Goal: Task Accomplishment & Management: Use online tool/utility

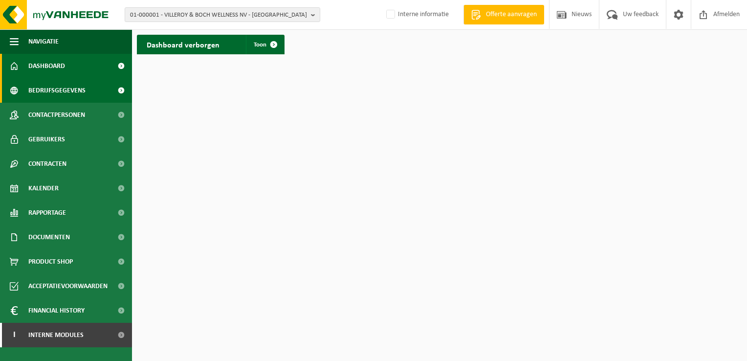
click at [41, 91] on span "Bedrijfsgegevens" at bounding box center [56, 90] width 57 height 24
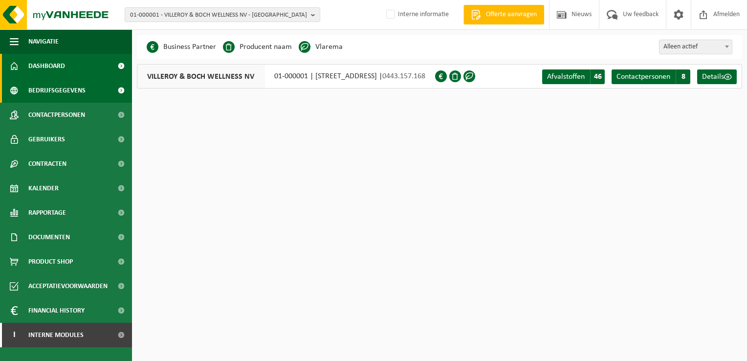
click at [49, 69] on span "Dashboard" at bounding box center [46, 66] width 37 height 24
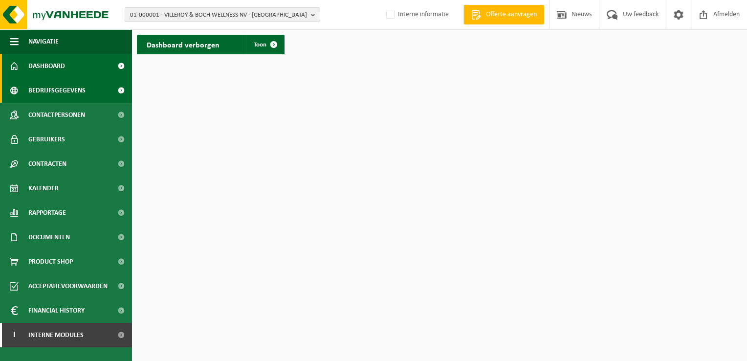
click at [62, 89] on span "Bedrijfsgegevens" at bounding box center [56, 90] width 57 height 24
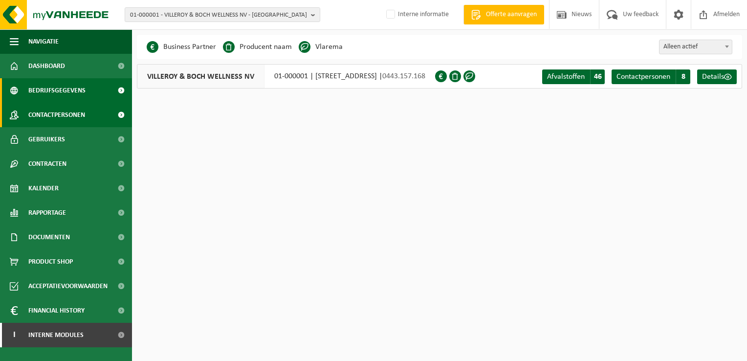
click at [48, 112] on span "Contactpersonen" at bounding box center [56, 115] width 57 height 24
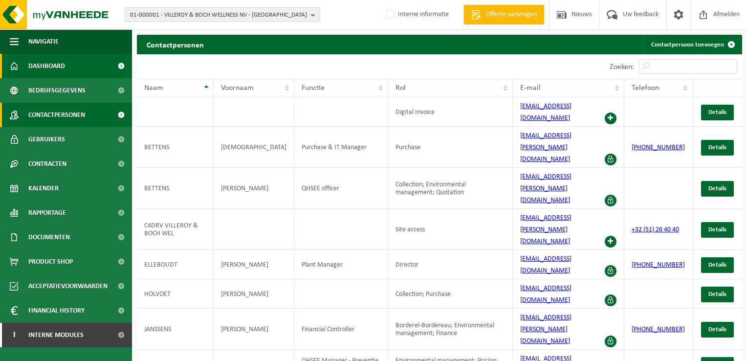
click at [37, 71] on span "Dashboard" at bounding box center [46, 66] width 37 height 24
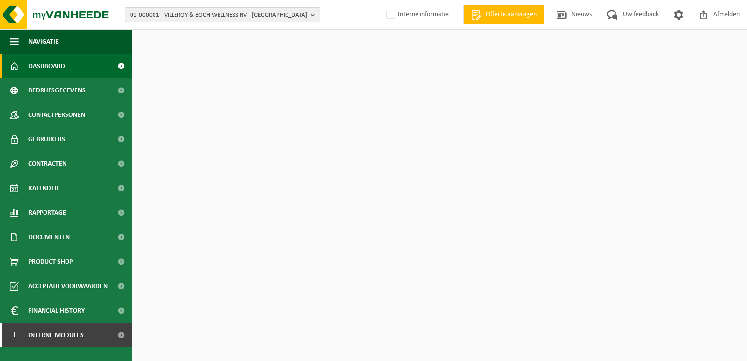
click at [314, 13] on b "button" at bounding box center [315, 15] width 9 height 14
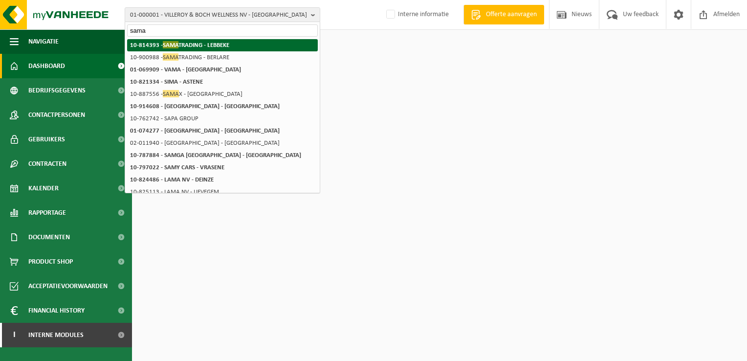
type input "sama"
click at [243, 42] on li "10-814393 - SAMA TRADING - LEBBEKE" at bounding box center [222, 45] width 191 height 12
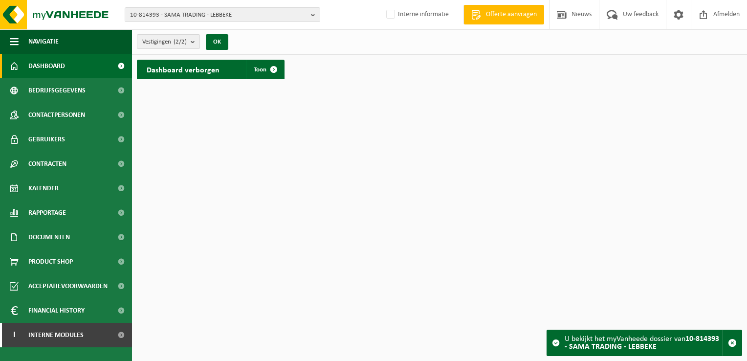
click at [195, 40] on b "submit" at bounding box center [195, 42] width 9 height 14
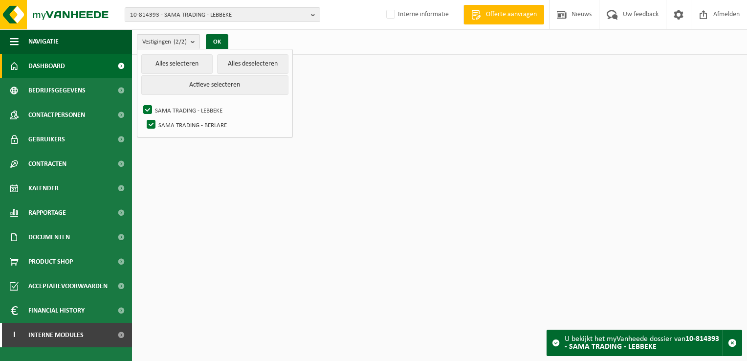
click at [195, 40] on b "submit" at bounding box center [195, 42] width 9 height 14
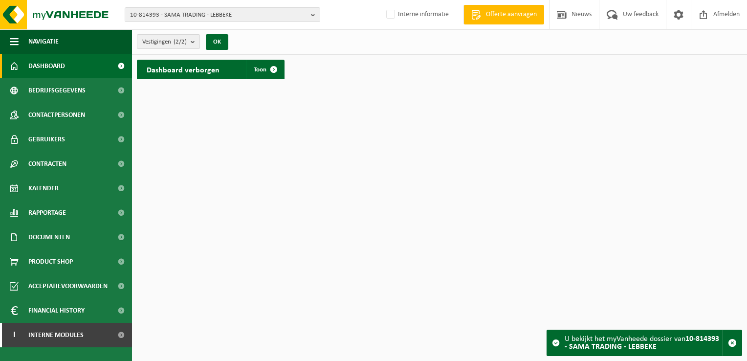
click at [195, 40] on b "submit" at bounding box center [195, 42] width 9 height 14
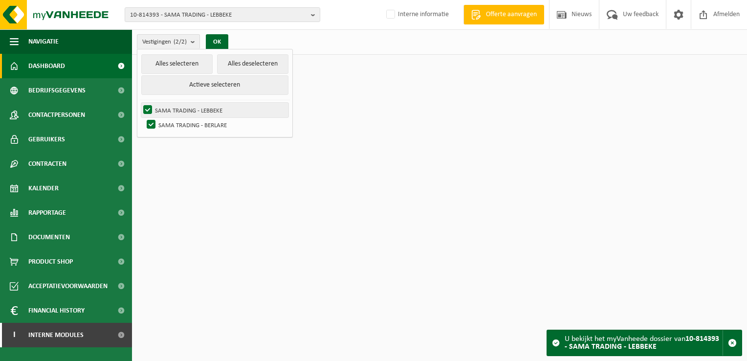
click at [178, 112] on label "SAMA TRADING - LEBBEKE" at bounding box center [214, 110] width 147 height 15
click at [140, 103] on input "SAMA TRADING - LEBBEKE" at bounding box center [139, 102] width 0 height 0
click at [178, 112] on label "SAMA TRADING - LEBBEKE" at bounding box center [214, 110] width 147 height 15
click at [140, 103] on input "SAMA TRADING - LEBBEKE" at bounding box center [139, 102] width 0 height 0
checkbox input "true"
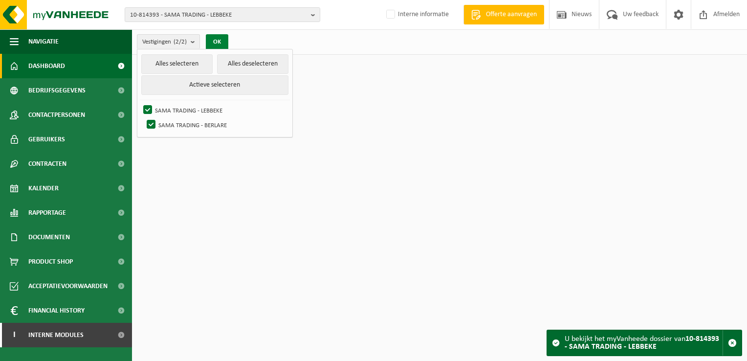
click at [221, 42] on button "OK" at bounding box center [217, 42] width 22 height 16
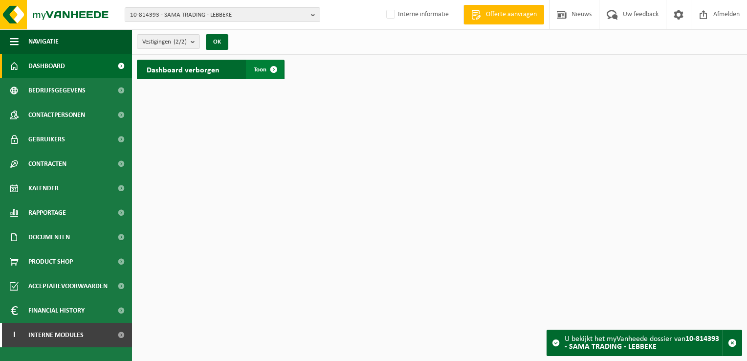
click at [268, 69] on span at bounding box center [274, 70] width 20 height 20
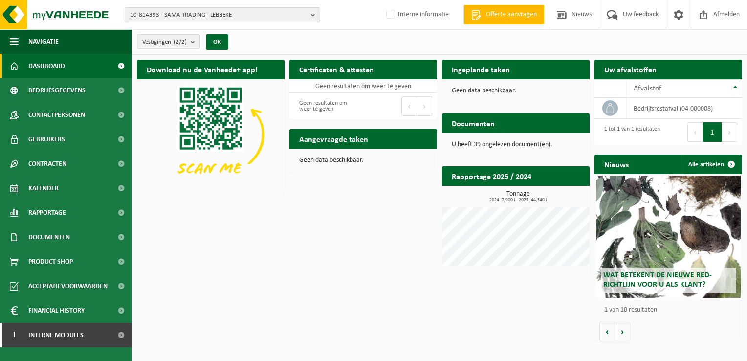
click at [528, 144] on p "U heeft 39 ongelezen document(en)." at bounding box center [516, 144] width 128 height 7
click at [654, 87] on span "Afvalstof" at bounding box center [648, 89] width 28 height 8
click at [658, 107] on td "bedrijfsrestafval (04-000008)" at bounding box center [685, 108] width 116 height 21
click at [627, 332] on button "Volgende" at bounding box center [622, 332] width 15 height 20
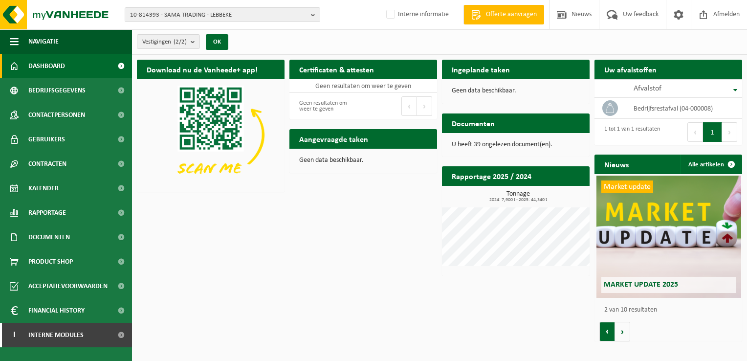
click at [608, 332] on button "Vorige" at bounding box center [608, 332] width 16 height 20
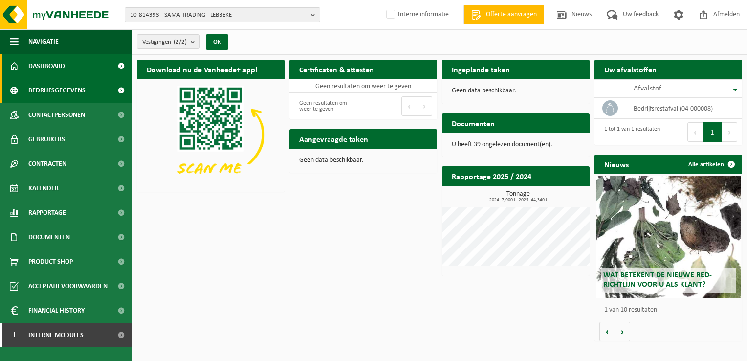
click at [46, 91] on span "Bedrijfsgegevens" at bounding box center [56, 90] width 57 height 24
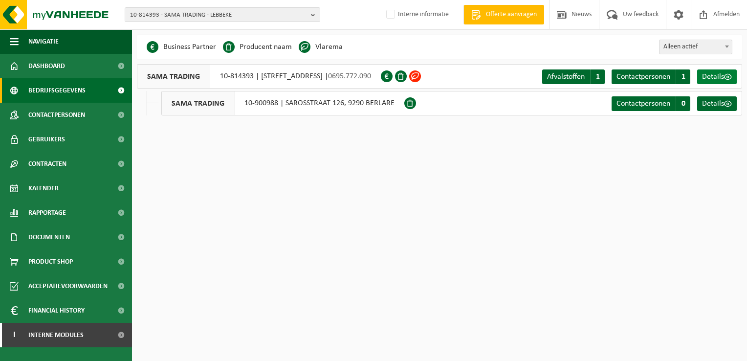
click at [719, 78] on span "Details" at bounding box center [713, 77] width 22 height 8
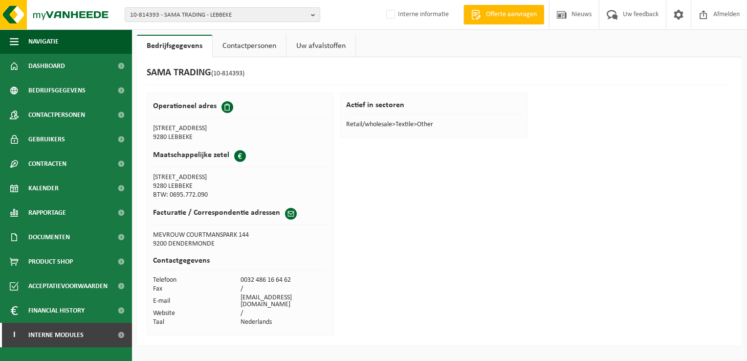
click at [233, 37] on link "Contactpersonen" at bounding box center [249, 46] width 73 height 22
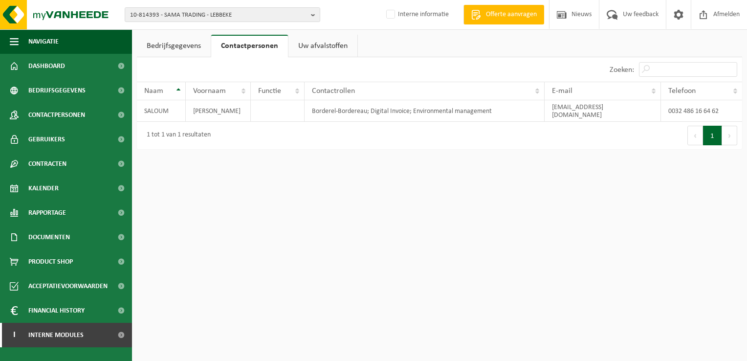
click at [327, 48] on link "Uw afvalstoffen" at bounding box center [323, 46] width 69 height 22
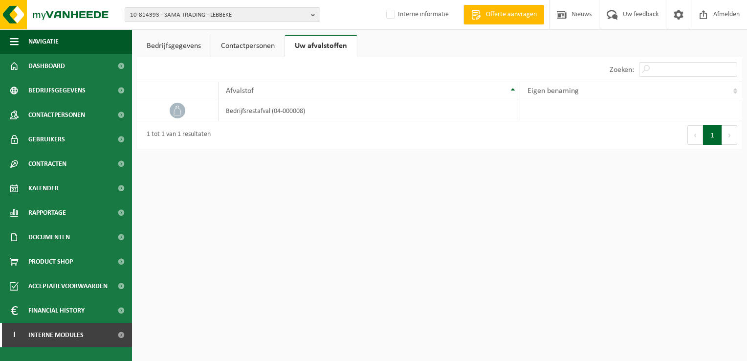
click at [189, 52] on link "Bedrijfsgegevens" at bounding box center [174, 46] width 74 height 22
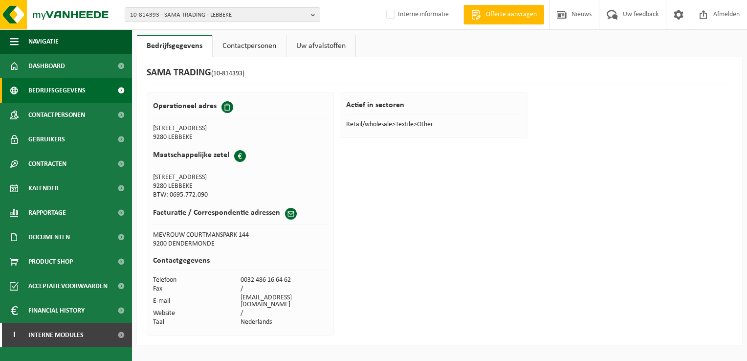
click at [63, 83] on span "Bedrijfsgegevens" at bounding box center [56, 90] width 57 height 24
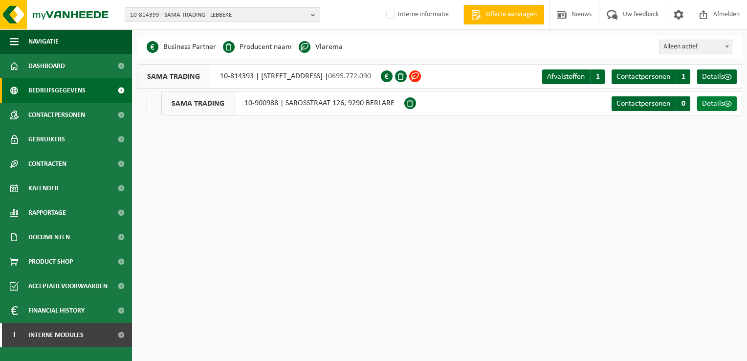
click at [721, 101] on span "Details" at bounding box center [713, 104] width 22 height 8
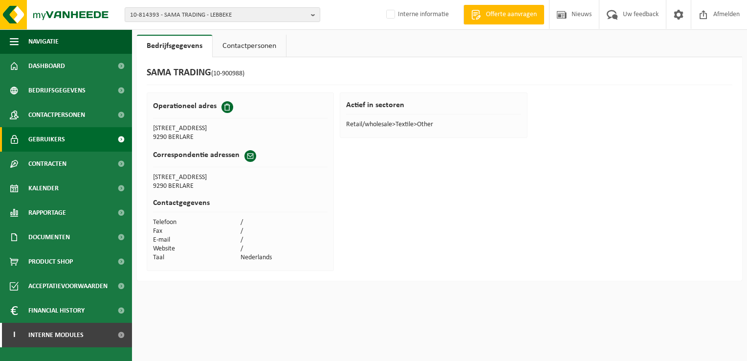
click at [50, 138] on span "Gebruikers" at bounding box center [46, 139] width 37 height 24
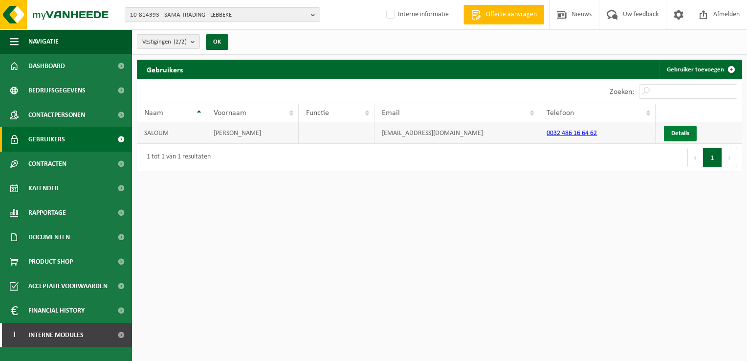
click at [681, 134] on link "Details" at bounding box center [680, 134] width 33 height 16
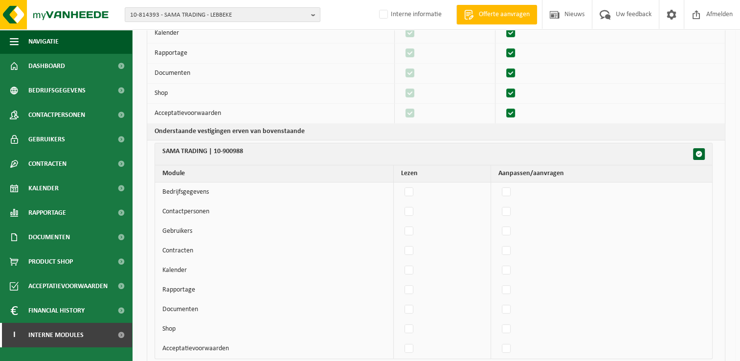
scroll to position [243, 0]
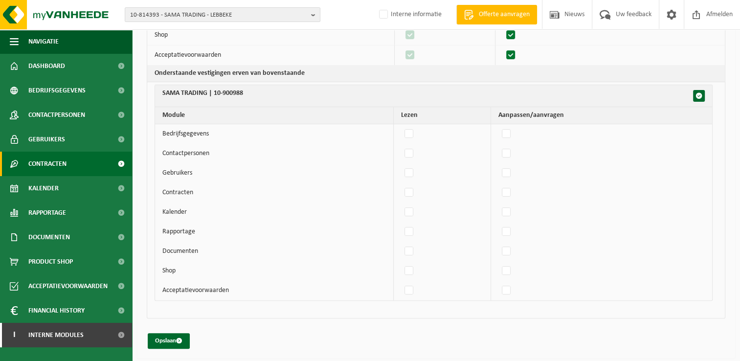
click at [44, 165] on span "Contracten" at bounding box center [47, 164] width 38 height 24
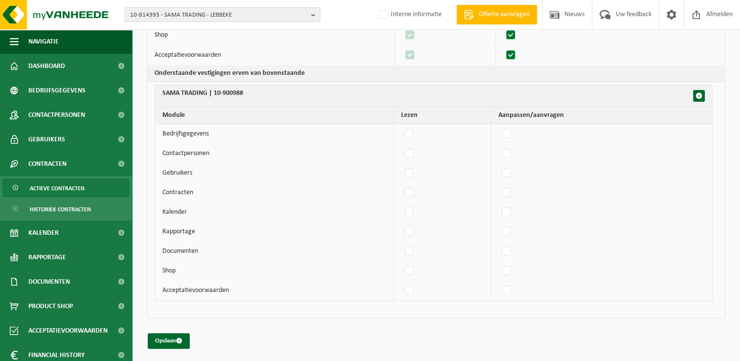
click at [50, 189] on span "Actieve contracten" at bounding box center [57, 188] width 55 height 19
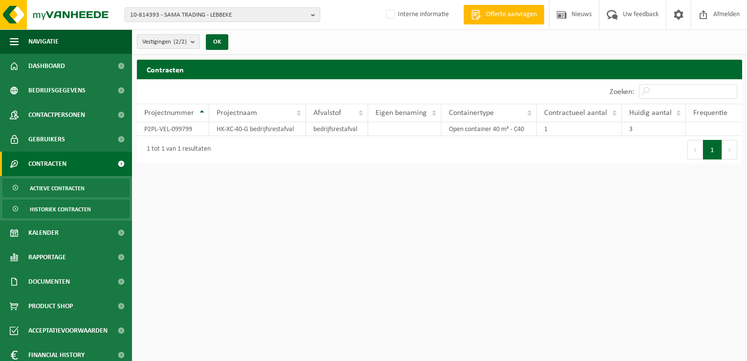
click at [47, 207] on span "Historiek contracten" at bounding box center [60, 209] width 61 height 19
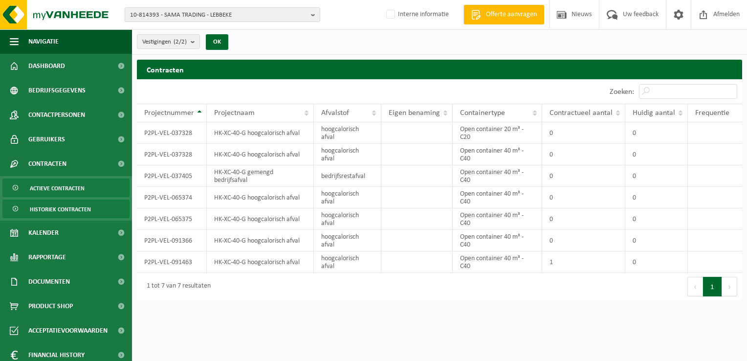
click at [47, 186] on span "Actieve contracten" at bounding box center [57, 188] width 55 height 19
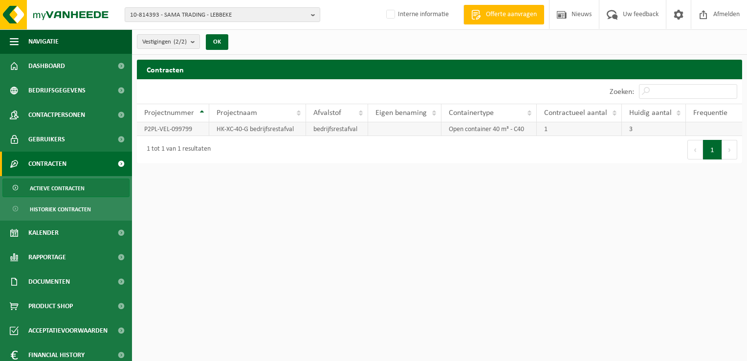
click at [474, 131] on td "Open container 40 m³ - C40" at bounding box center [489, 129] width 95 height 14
click at [336, 130] on td "bedrijfsrestafval" at bounding box center [337, 129] width 62 height 14
drag, startPoint x: 336, startPoint y: 130, endPoint x: 257, endPoint y: 127, distance: 79.3
click at [257, 127] on td "HK-XC-40-G bedrijfsrestafval" at bounding box center [257, 129] width 97 height 14
click at [165, 126] on td "P2PL-VEL-099799" at bounding box center [173, 129] width 72 height 14
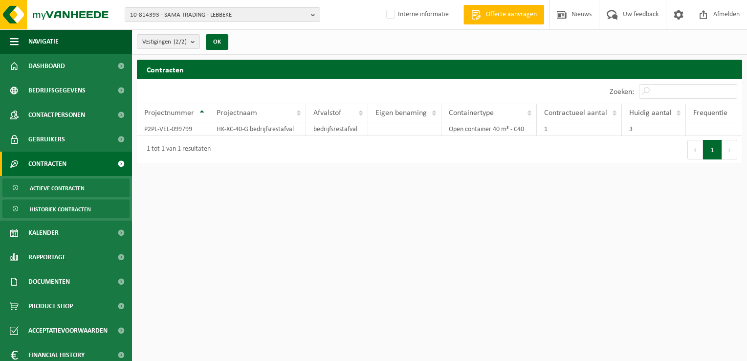
click at [54, 204] on span "Historiek contracten" at bounding box center [60, 209] width 61 height 19
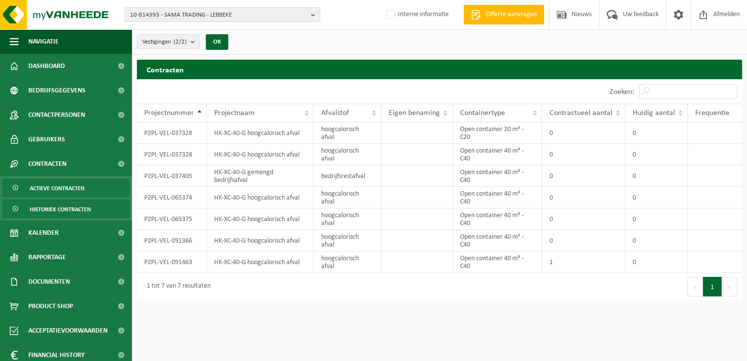
click at [53, 191] on span "Actieve contracten" at bounding box center [57, 188] width 55 height 19
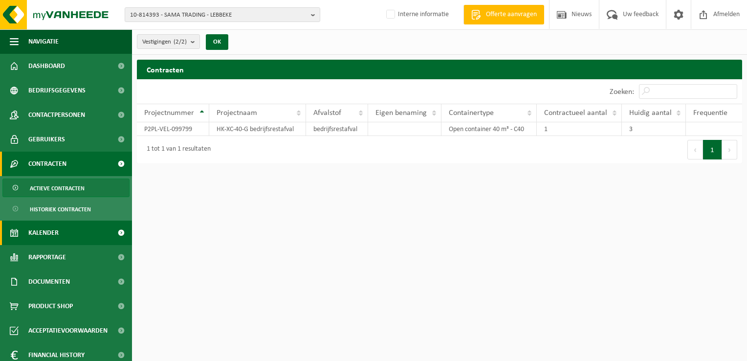
click at [48, 231] on span "Kalender" at bounding box center [43, 233] width 30 height 24
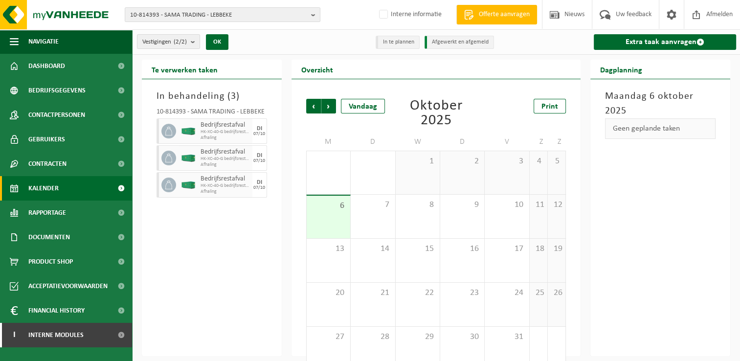
scroll to position [19, 0]
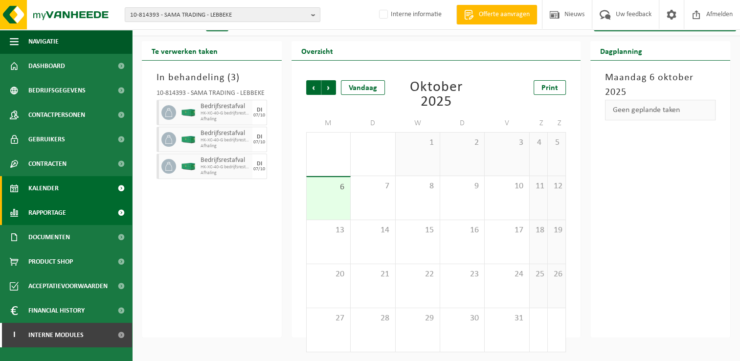
click at [48, 214] on span "Rapportage" at bounding box center [47, 213] width 38 height 24
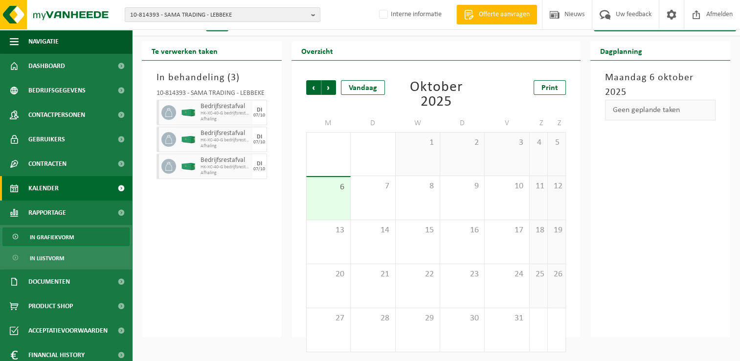
click at [45, 244] on span "In grafiekvorm" at bounding box center [52, 237] width 44 height 19
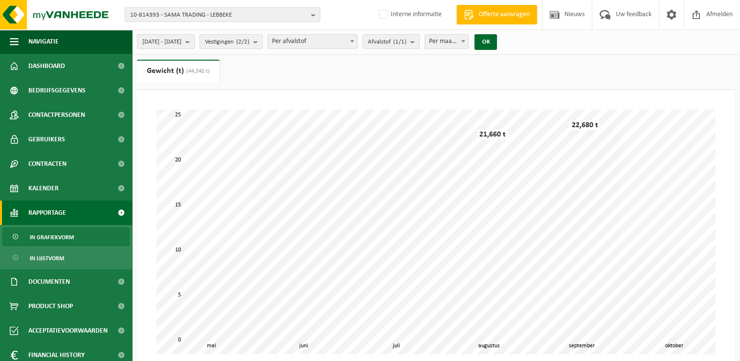
scroll to position [30, 0]
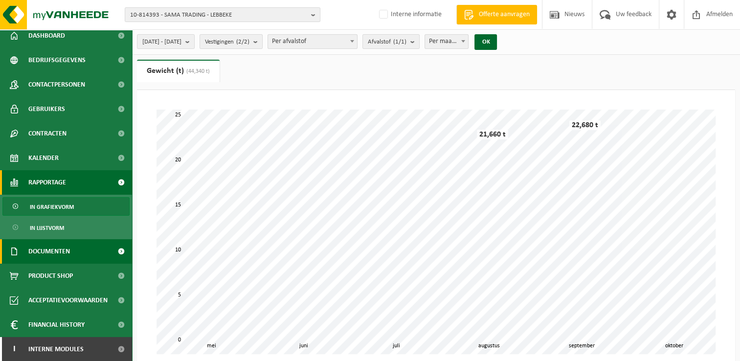
click at [50, 260] on span "Documenten" at bounding box center [49, 251] width 42 height 24
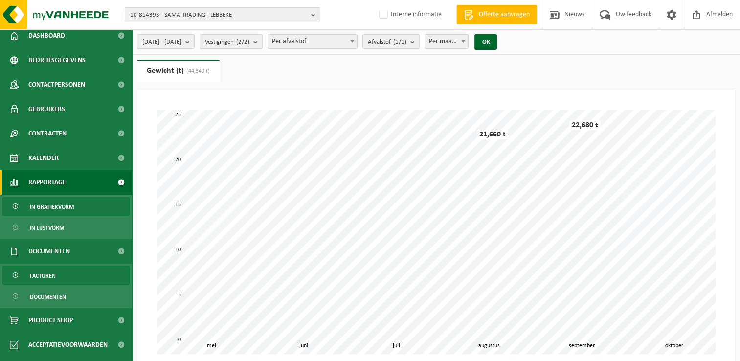
click at [43, 280] on span "Facturen" at bounding box center [43, 276] width 26 height 19
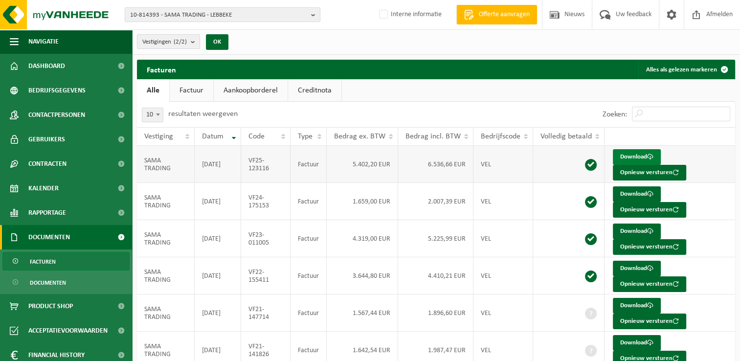
click at [638, 156] on link "Download" at bounding box center [637, 157] width 48 height 16
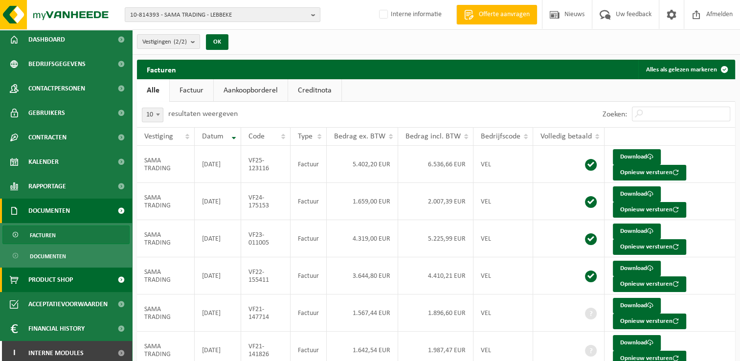
scroll to position [30, 0]
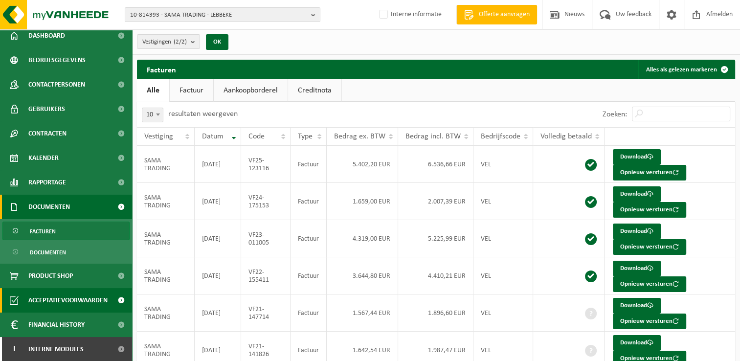
click at [59, 306] on span "Acceptatievoorwaarden" at bounding box center [67, 300] width 79 height 24
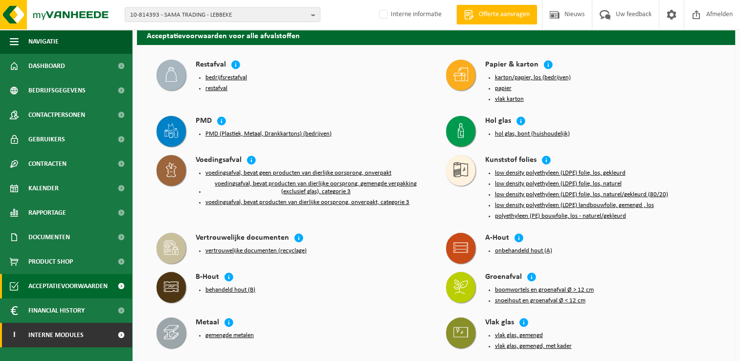
scroll to position [147, 0]
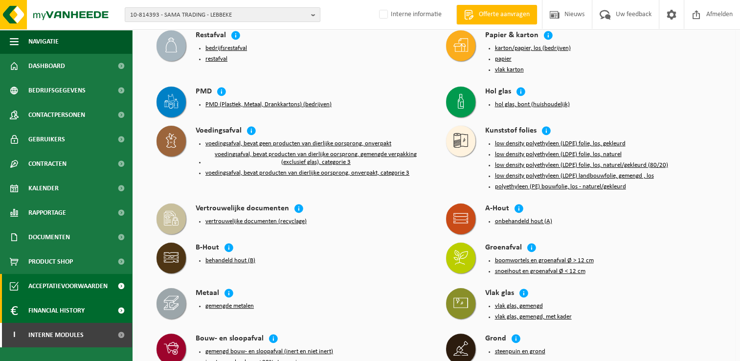
click at [65, 312] on span "Financial History" at bounding box center [56, 310] width 56 height 24
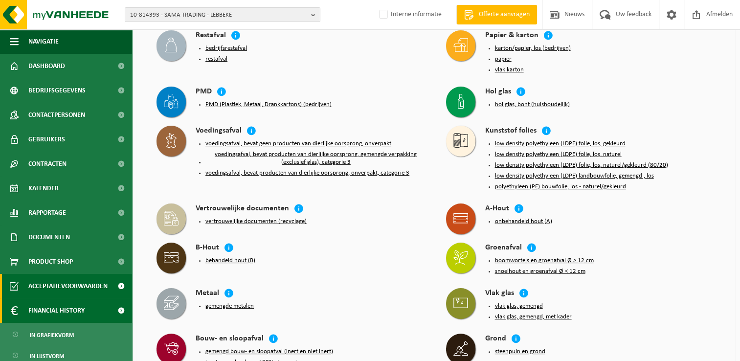
click at [66, 311] on span "Financial History" at bounding box center [56, 310] width 56 height 24
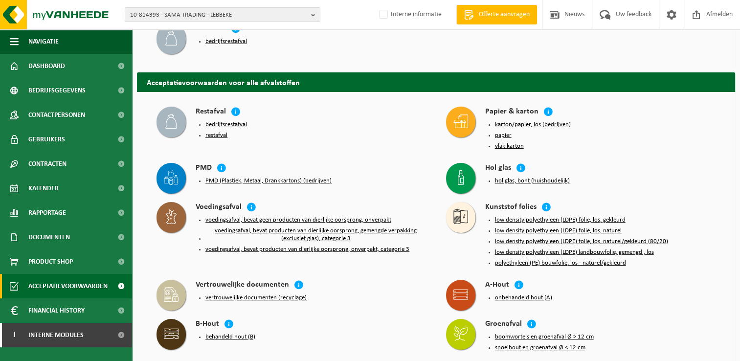
scroll to position [0, 0]
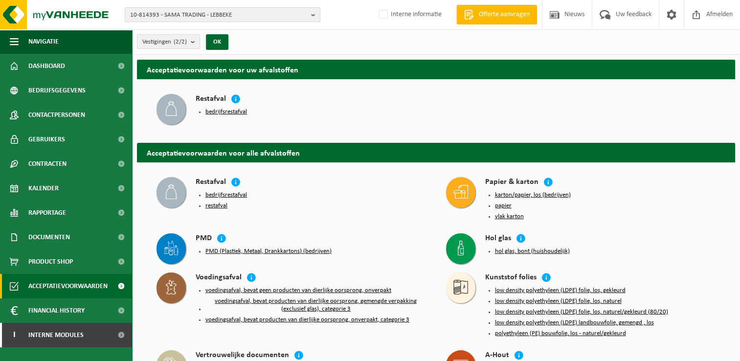
click at [309, 13] on button "10-814393 - SAMA TRADING - LEBBEKE" at bounding box center [223, 14] width 196 height 15
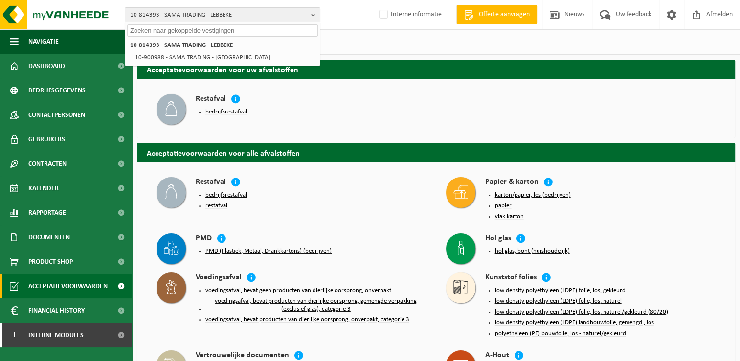
click at [268, 32] on input "text" at bounding box center [222, 30] width 191 height 12
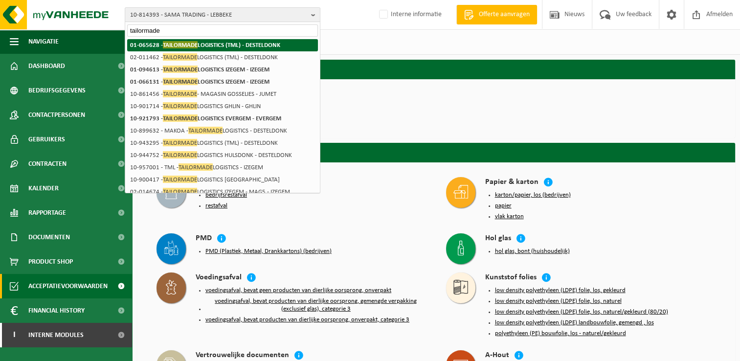
type input "tailormade"
click at [242, 49] on li "01-065628 - TAILORMADE LOGISTICS (TML) - DESTELDONK" at bounding box center [222, 45] width 191 height 12
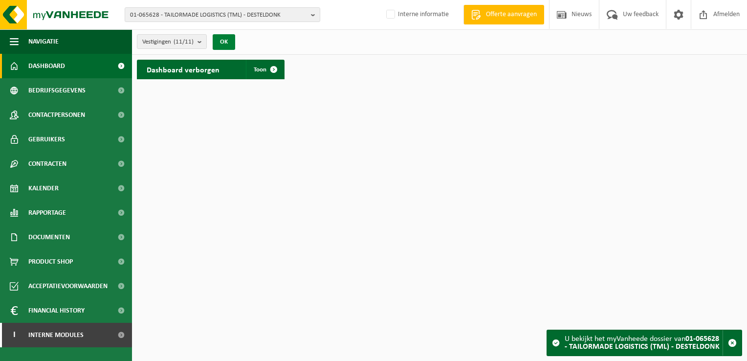
click at [221, 42] on button "OK" at bounding box center [224, 42] width 22 height 16
click at [261, 72] on span "Toon" at bounding box center [260, 70] width 13 height 6
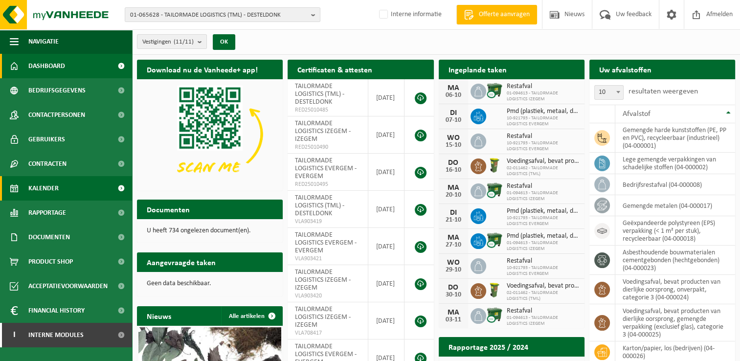
click at [45, 191] on span "Kalender" at bounding box center [43, 188] width 30 height 24
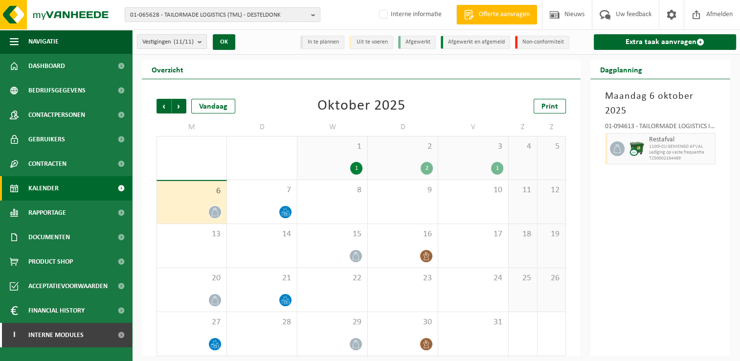
click at [427, 165] on div "2" at bounding box center [427, 168] width 12 height 13
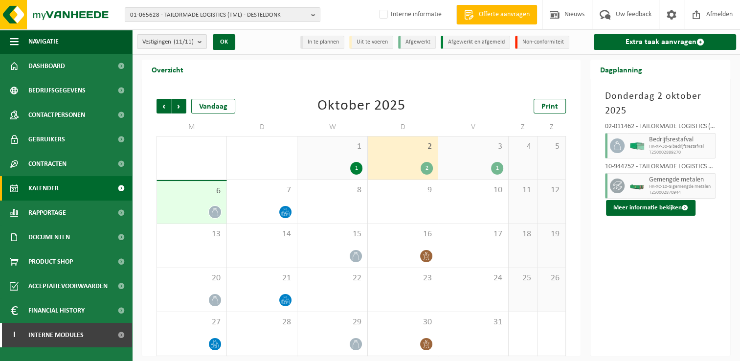
click at [414, 155] on div "2 2" at bounding box center [403, 157] width 70 height 43
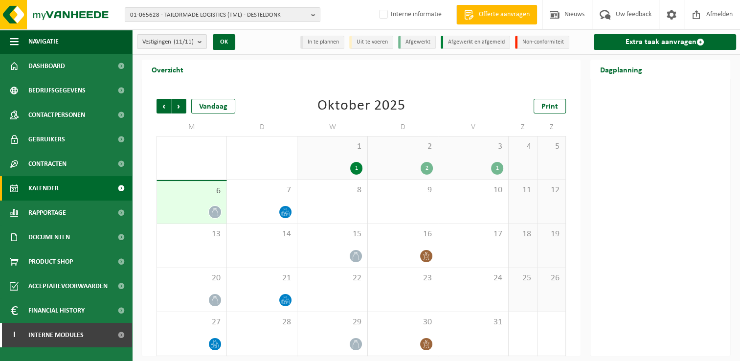
click at [471, 157] on div "3 1" at bounding box center [473, 157] width 70 height 43
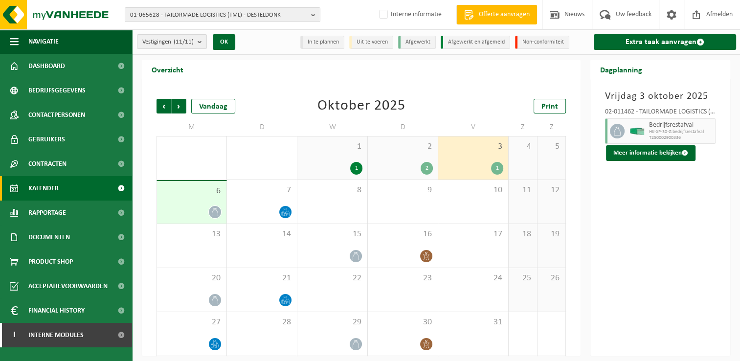
click at [400, 157] on div "2 2" at bounding box center [403, 157] width 70 height 43
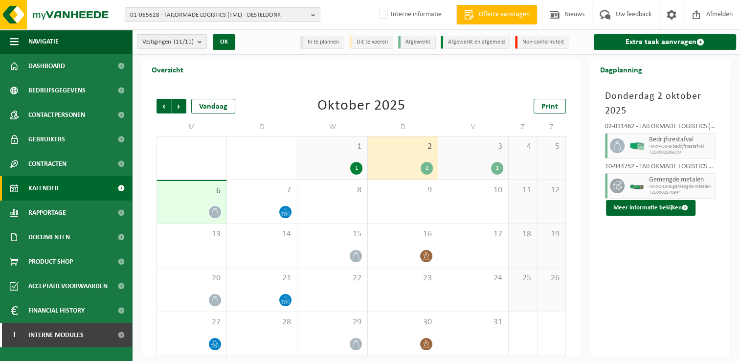
click at [331, 154] on div "1 1" at bounding box center [332, 157] width 70 height 43
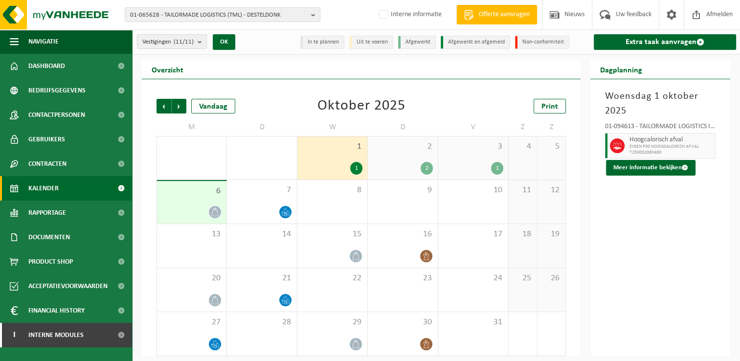
click at [395, 153] on div "2 2" at bounding box center [403, 157] width 70 height 43
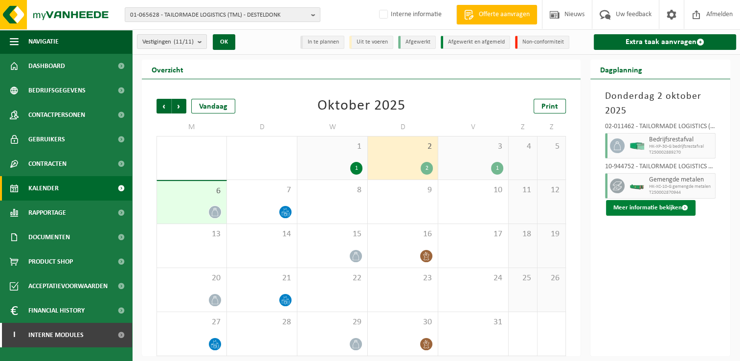
click at [677, 206] on button "Meer informatie bekijken" at bounding box center [651, 208] width 90 height 16
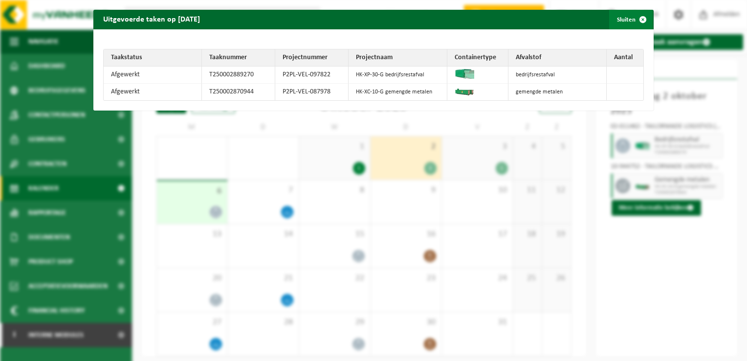
click at [634, 19] on span "button" at bounding box center [643, 20] width 20 height 20
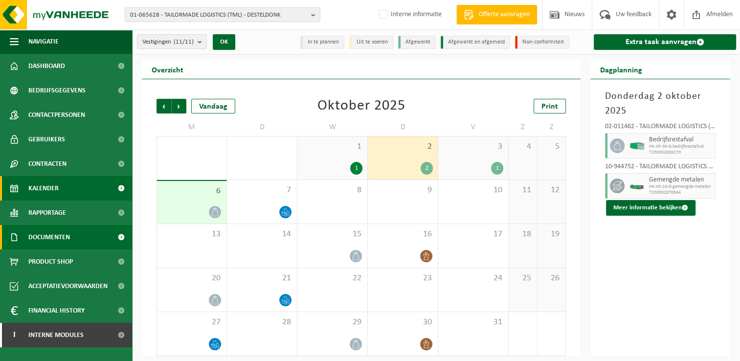
click at [47, 242] on span "Documenten" at bounding box center [49, 237] width 42 height 24
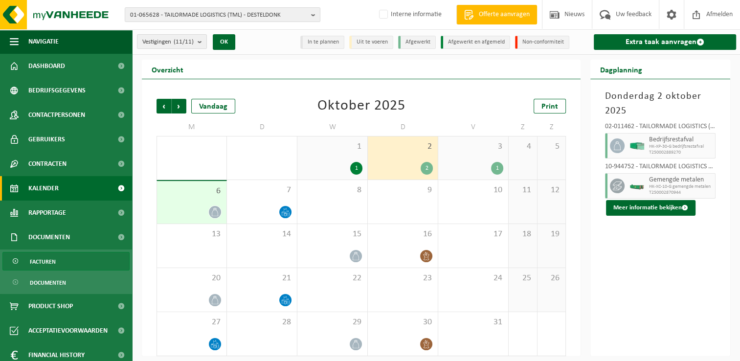
click at [46, 256] on span "Facturen" at bounding box center [43, 261] width 26 height 19
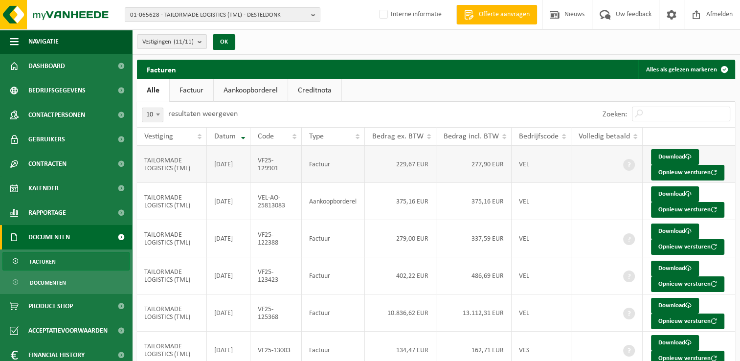
click at [218, 159] on td "[DATE]" at bounding box center [229, 164] width 44 height 37
click at [41, 289] on span "Documenten" at bounding box center [48, 282] width 36 height 19
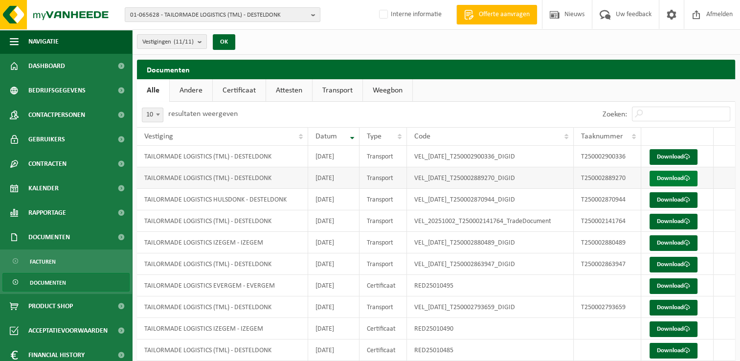
click at [655, 178] on link "Download" at bounding box center [674, 179] width 48 height 16
drag, startPoint x: 302, startPoint y: 172, endPoint x: 429, endPoint y: 190, distance: 127.9
click at [423, 190] on tbody "TAILORMADE LOGISTICS (TML) - DESTELDONK [DATE] Transport VEL_[DATE]_T2500029003…" at bounding box center [436, 253] width 598 height 215
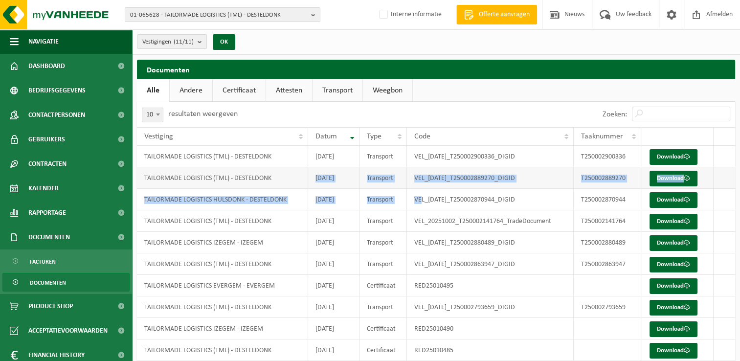
click at [585, 185] on td "T250002889270" at bounding box center [607, 178] width 67 height 22
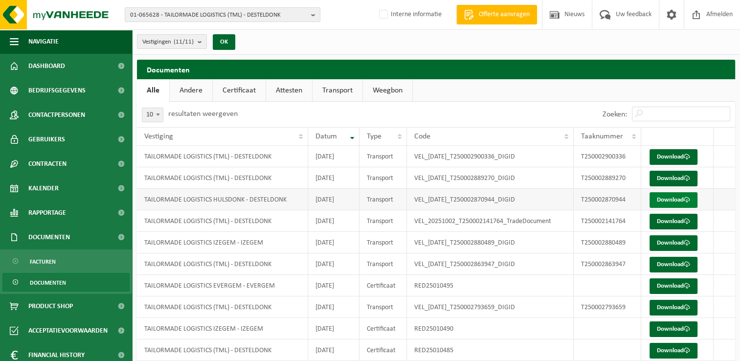
click at [663, 198] on link "Download" at bounding box center [674, 200] width 48 height 16
click at [39, 266] on span "Facturen" at bounding box center [43, 261] width 26 height 19
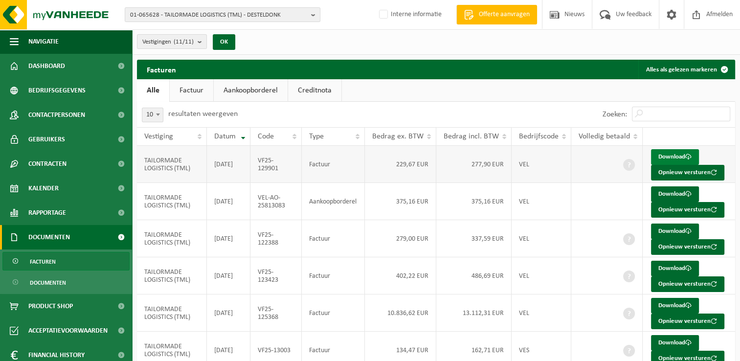
click at [659, 159] on link "Download" at bounding box center [675, 157] width 48 height 16
click at [665, 303] on link "Download" at bounding box center [675, 306] width 48 height 16
click at [41, 64] on span "Dashboard" at bounding box center [46, 66] width 37 height 24
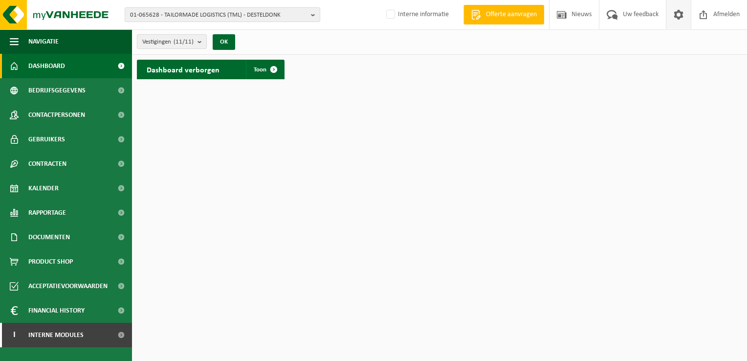
click at [674, 12] on span at bounding box center [679, 14] width 15 height 29
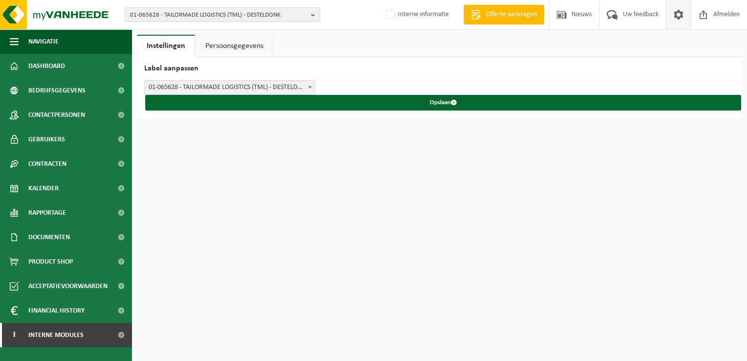
click at [674, 12] on span at bounding box center [679, 14] width 15 height 29
click at [51, 67] on span "Dashboard" at bounding box center [46, 66] width 37 height 24
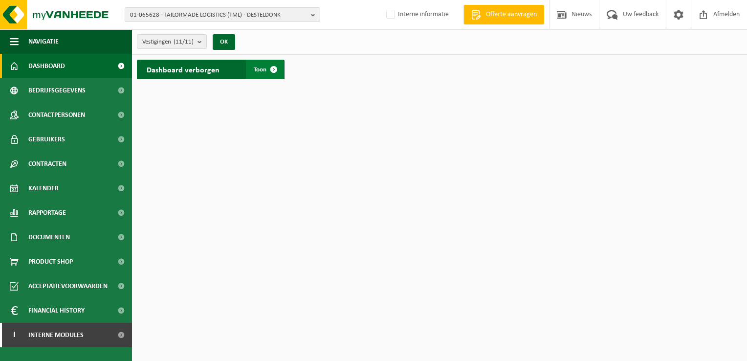
click at [270, 64] on span at bounding box center [274, 70] width 20 height 20
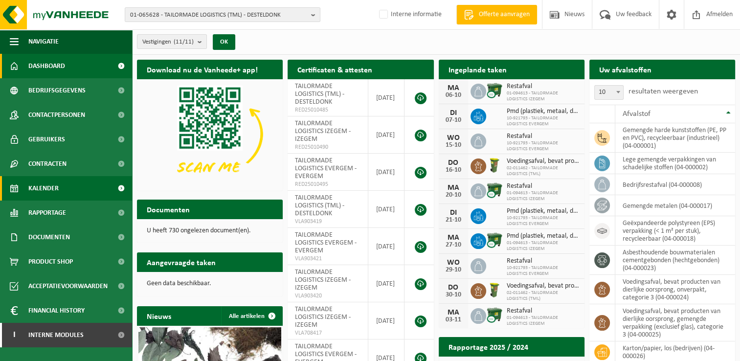
click at [61, 191] on link "Kalender" at bounding box center [66, 188] width 132 height 24
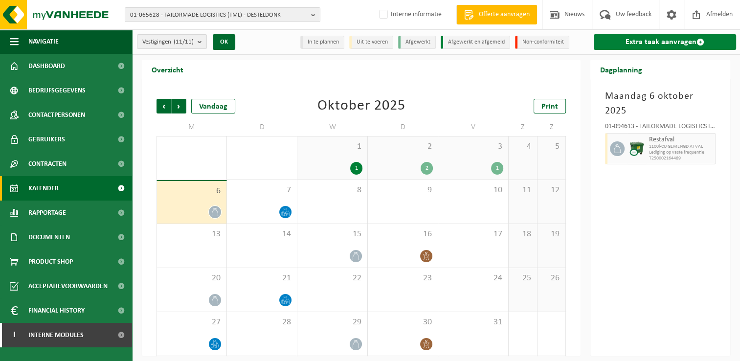
click at [702, 43] on span at bounding box center [701, 42] width 8 height 8
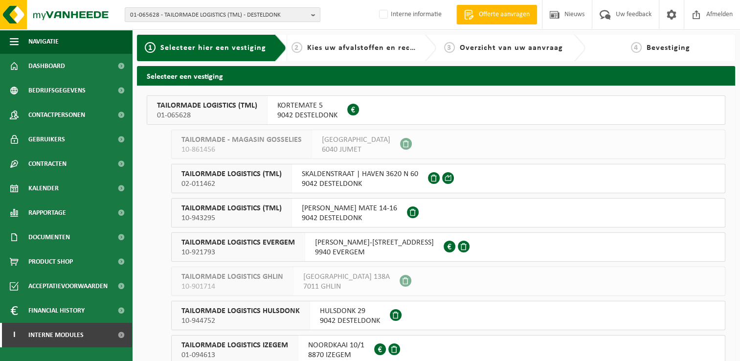
click at [337, 178] on span "SKALDENSTRAAT | HAVEN 3620 N 60" at bounding box center [360, 174] width 116 height 10
